Goal: Navigation & Orientation: Find specific page/section

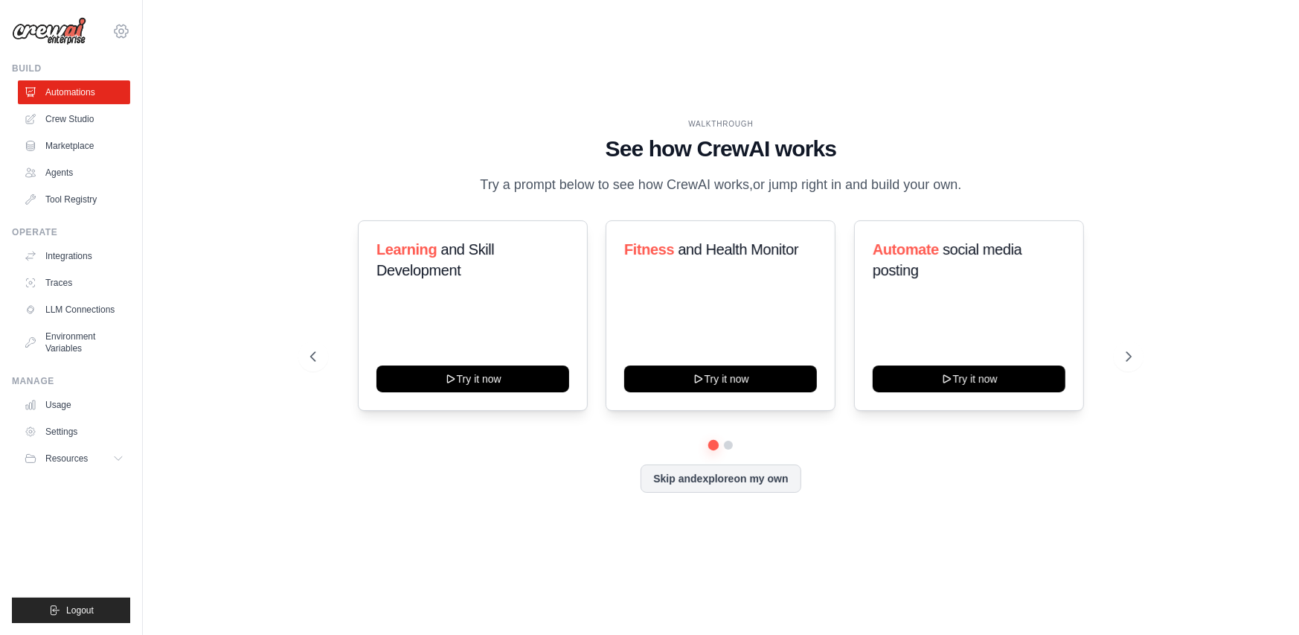
click at [126, 32] on icon at bounding box center [121, 31] width 13 height 13
click at [48, 24] on img at bounding box center [49, 31] width 74 height 28
click at [118, 27] on icon at bounding box center [121, 31] width 18 height 18
click at [106, 101] on readpronunciation-span "Settings" at bounding box center [87, 103] width 38 height 12
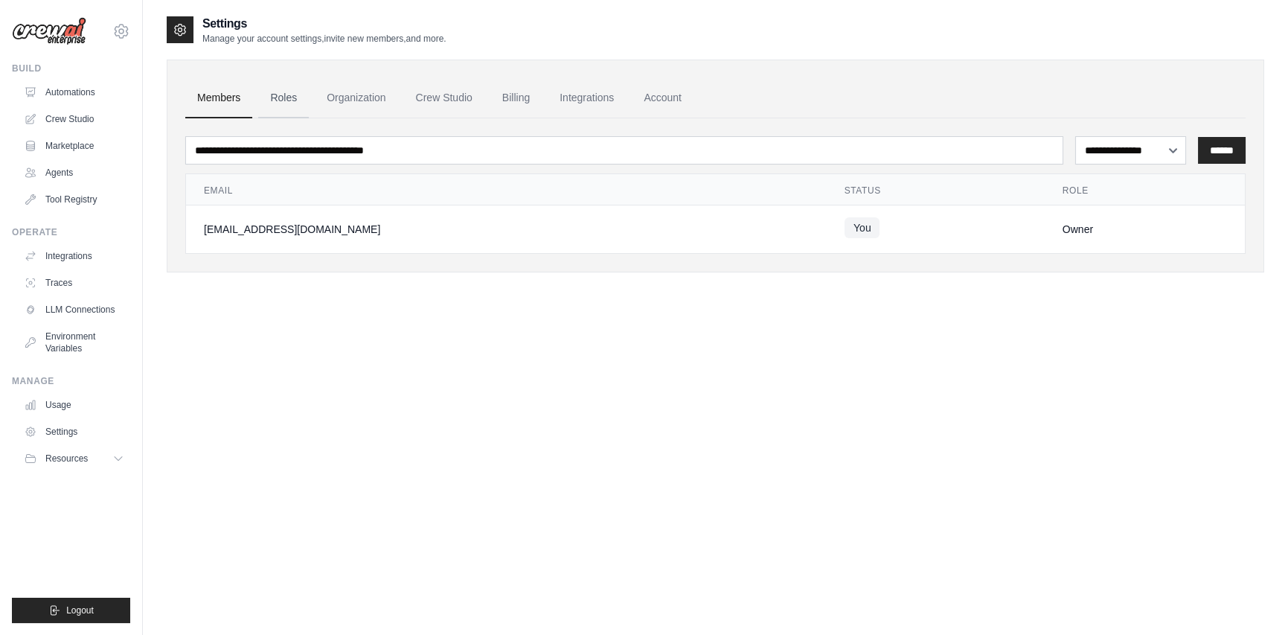
click at [295, 101] on readpronunciation-span "Roles" at bounding box center [283, 98] width 27 height 12
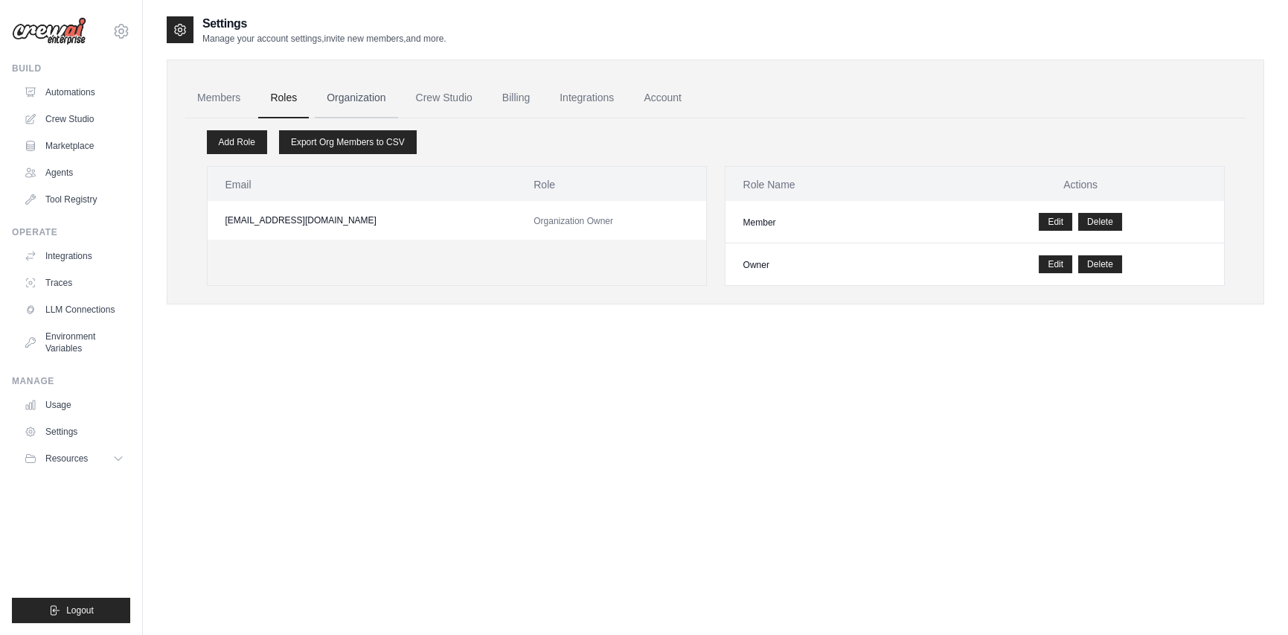
click at [373, 92] on readpronunciation-word "Organization" at bounding box center [356, 98] width 59 height 12
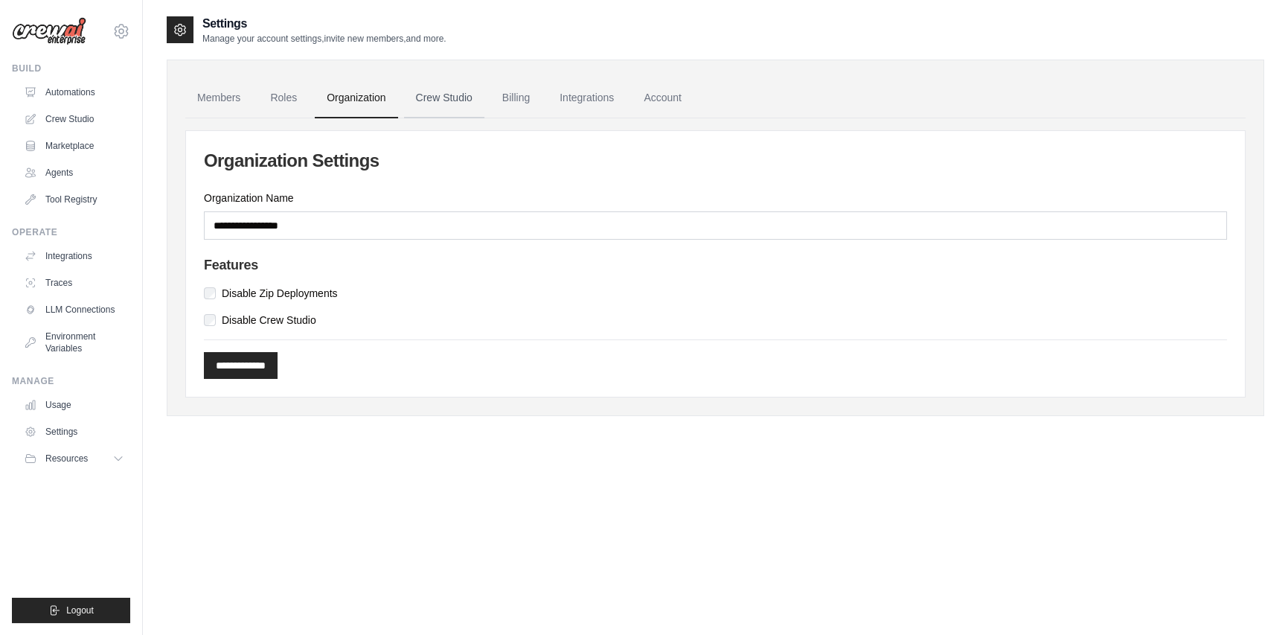
click at [472, 100] on readpronunciation-word "Studio" at bounding box center [458, 98] width 30 height 12
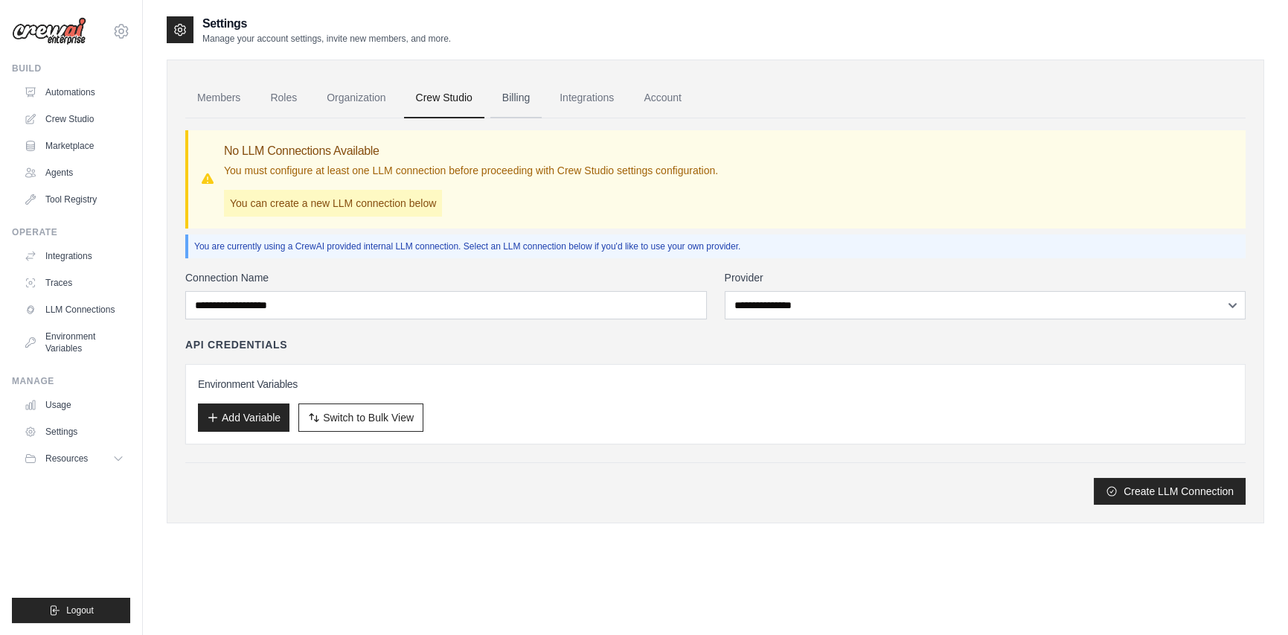
click at [513, 97] on link "Billing" at bounding box center [515, 98] width 51 height 40
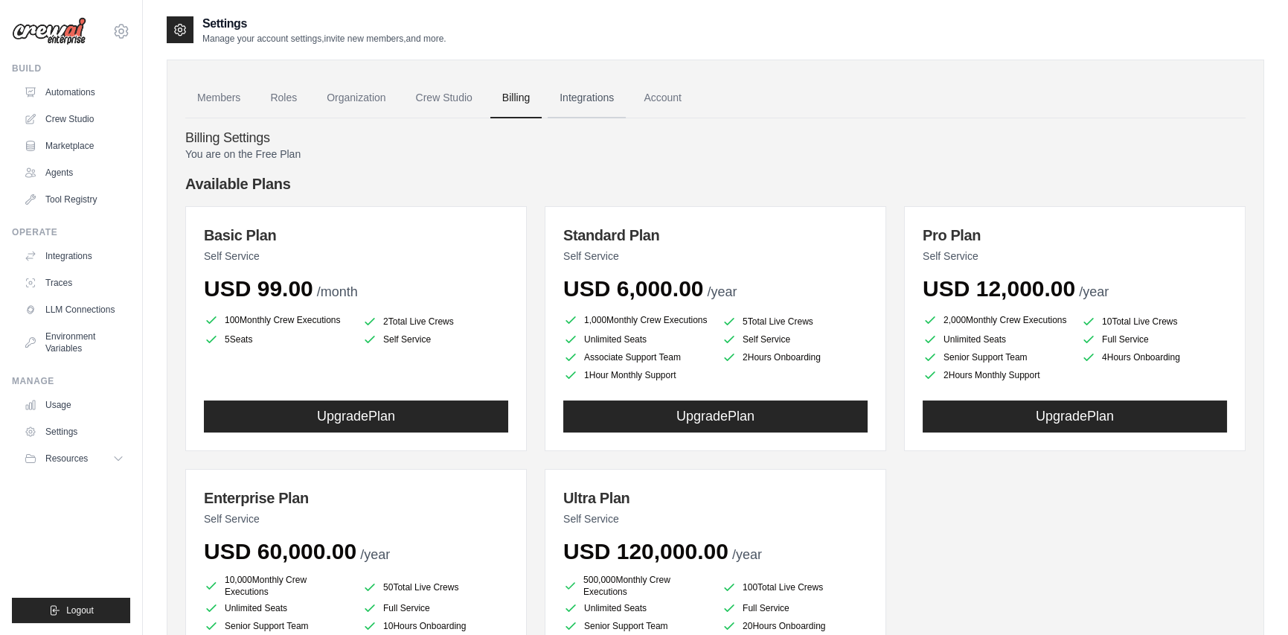
click at [572, 100] on link "Integrations" at bounding box center [587, 98] width 78 height 40
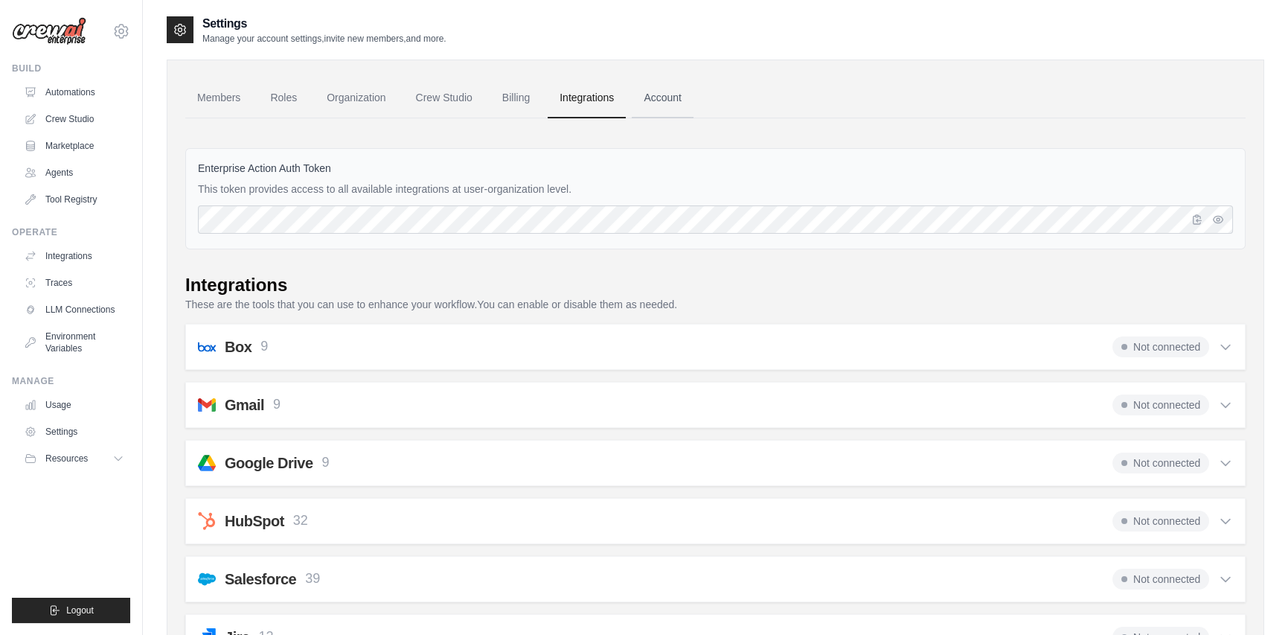
click at [670, 99] on readpronunciation-word "Account" at bounding box center [663, 98] width 38 height 12
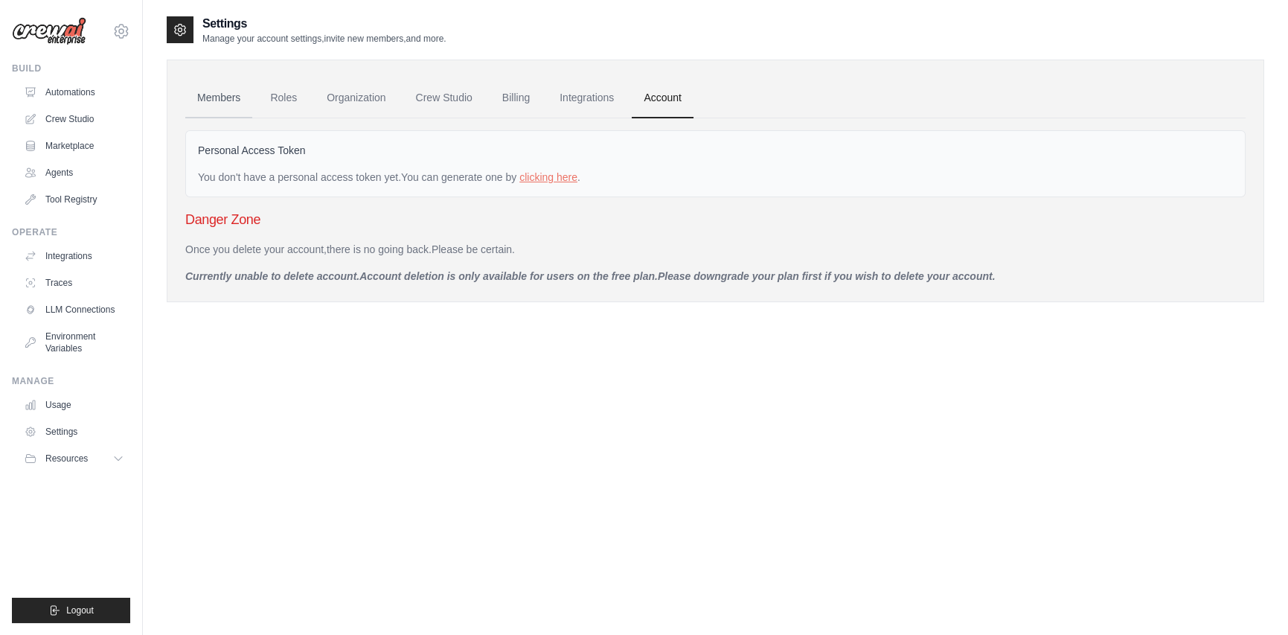
click at [211, 92] on readpronunciation-word "Members" at bounding box center [218, 98] width 43 height 12
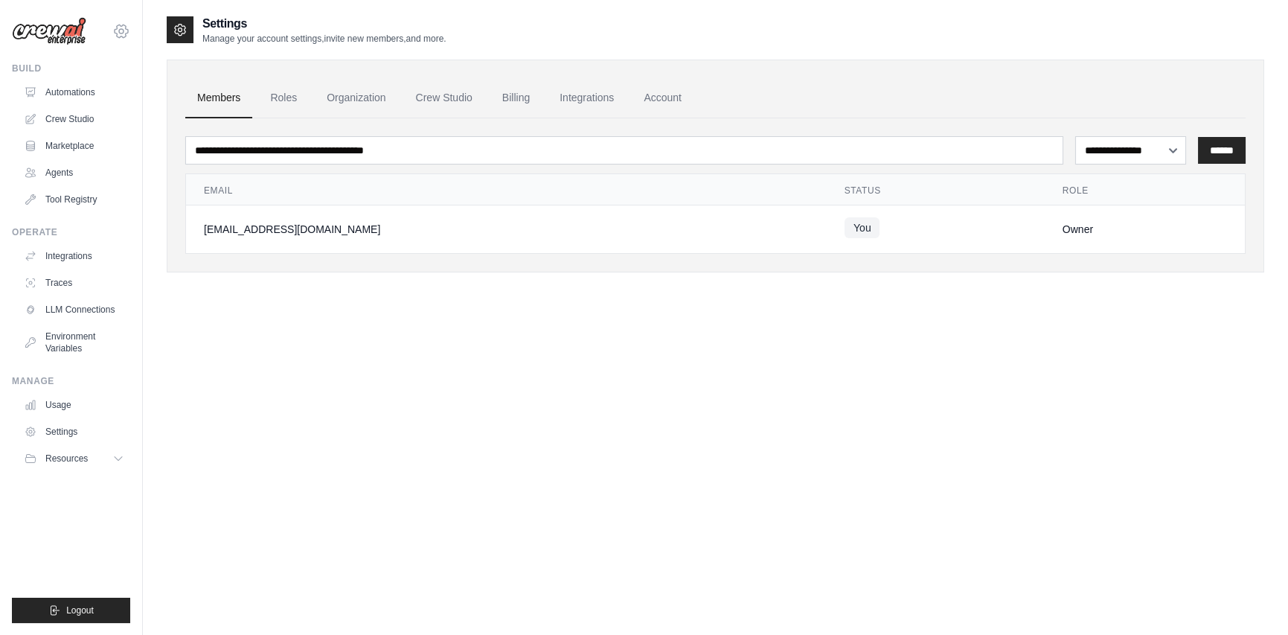
click at [126, 31] on icon at bounding box center [121, 31] width 18 height 18
click at [292, 47] on div "Members Roles Rol e s Organization Crew Cr e w Studio Billing Billin g Integrat…" at bounding box center [716, 159] width 1098 height 228
click at [87, 460] on readpronunciation-span "Resources" at bounding box center [68, 458] width 42 height 10
click at [100, 485] on readpronunciation-word "Documentation" at bounding box center [83, 483] width 60 height 10
